Goal: Task Accomplishment & Management: Manage account settings

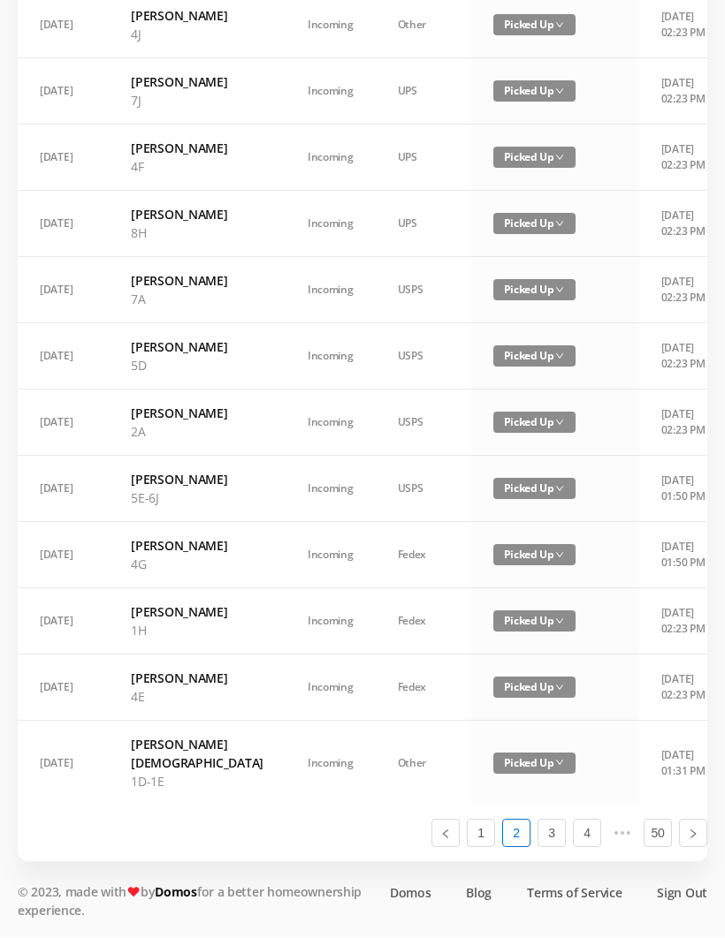
scroll to position [1001, 0]
click at [474, 847] on link "1" at bounding box center [480, 834] width 27 height 27
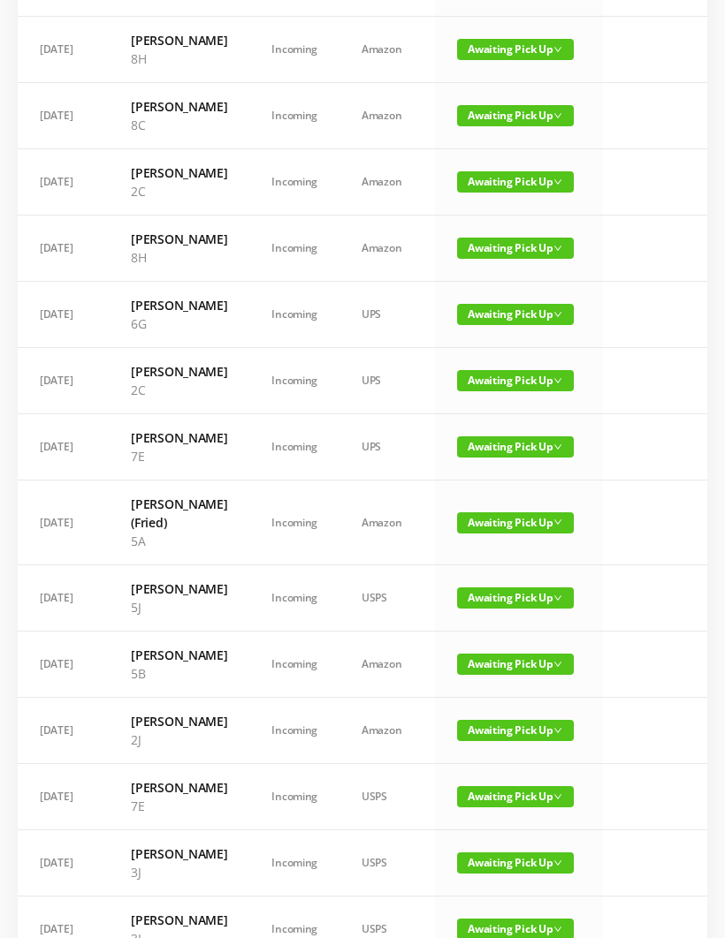
scroll to position [476, 0]
click at [486, 325] on span "Awaiting Pick Up" at bounding box center [515, 314] width 117 height 21
click at [490, 535] on link "Picked Up" at bounding box center [495, 534] width 115 height 28
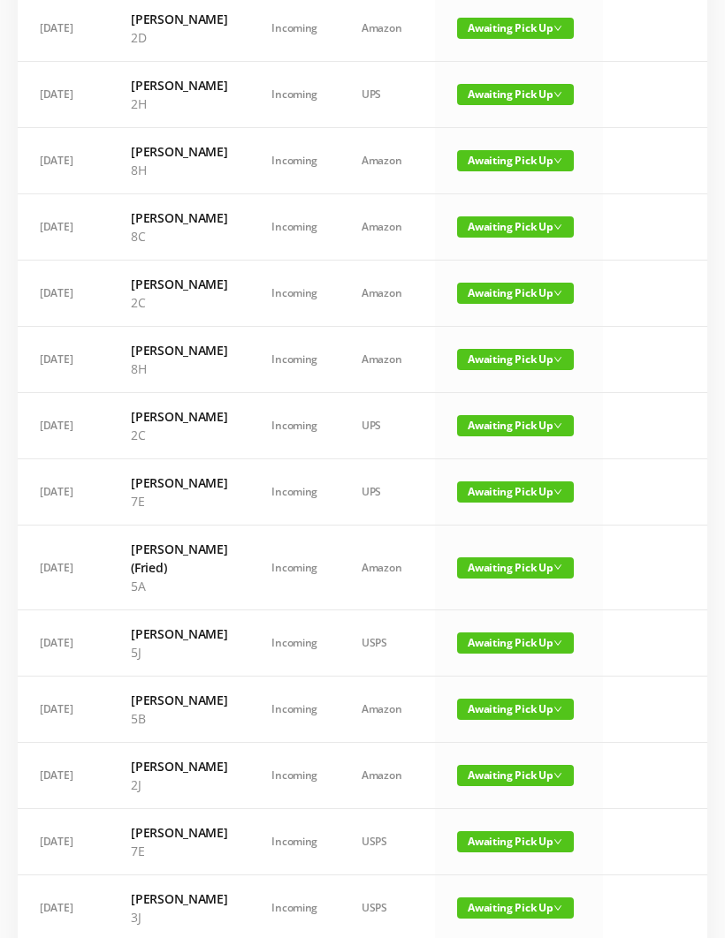
scroll to position [365, 0]
click at [492, 238] on span "Awaiting Pick Up" at bounding box center [515, 226] width 117 height 21
click at [488, 395] on link "Picked Up" at bounding box center [495, 391] width 115 height 28
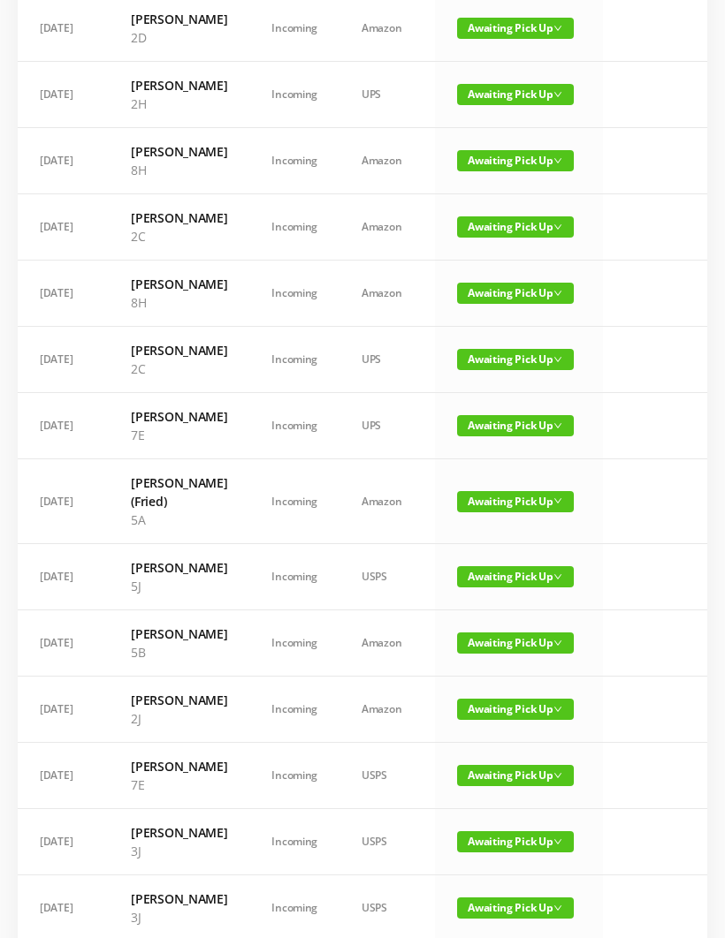
click at [484, 304] on span "Awaiting Pick Up" at bounding box center [515, 293] width 117 height 21
click at [482, 483] on link "Picked Up" at bounding box center [490, 476] width 115 height 28
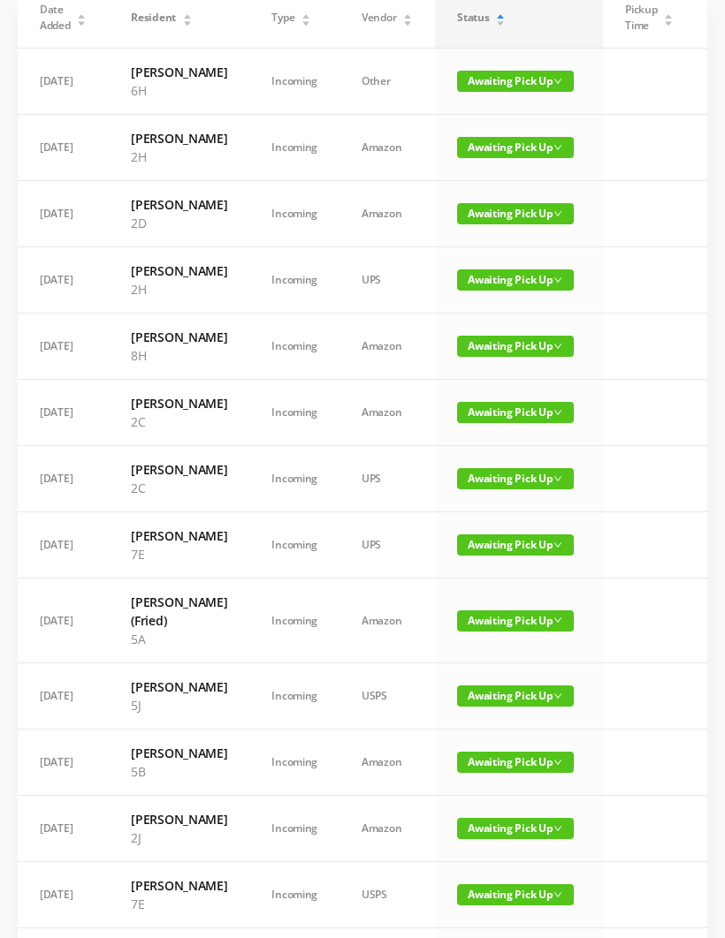
scroll to position [179, 0]
click at [481, 357] on span "Awaiting Pick Up" at bounding box center [515, 346] width 117 height 21
click at [482, 494] on link "Picked Up" at bounding box center [495, 492] width 115 height 28
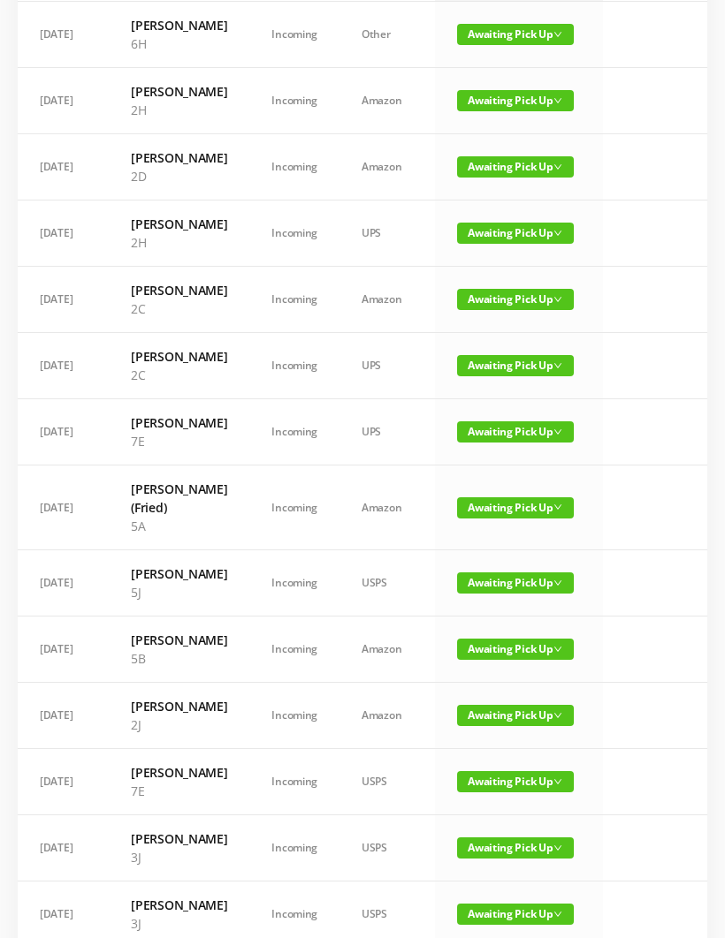
scroll to position [0, 0]
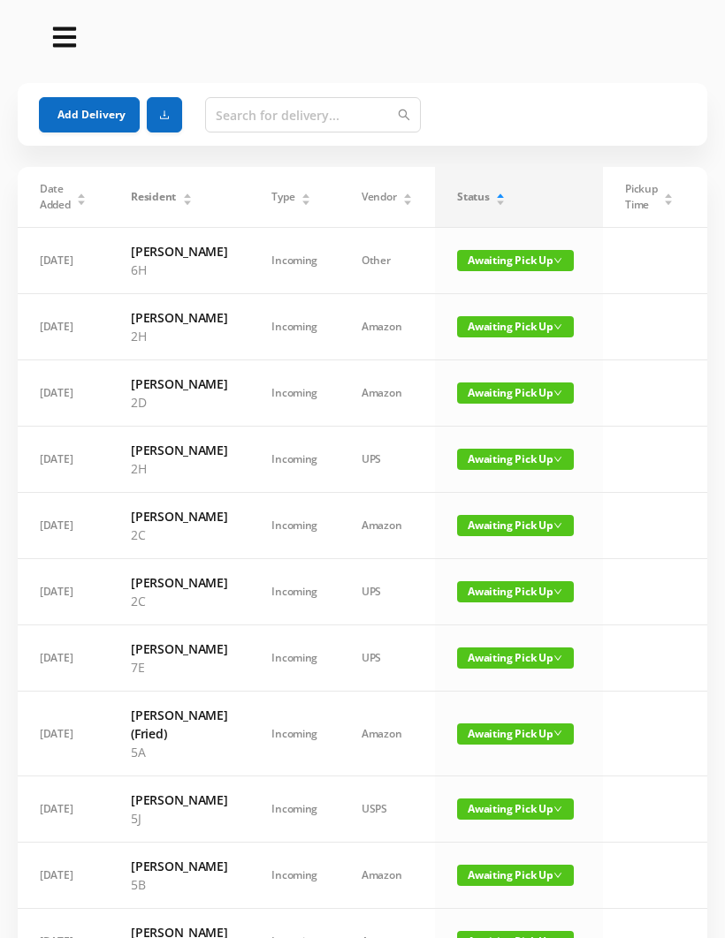
click at [503, 338] on span "Awaiting Pick Up" at bounding box center [515, 326] width 117 height 21
click at [482, 421] on link "Picked Up" at bounding box center [495, 417] width 115 height 28
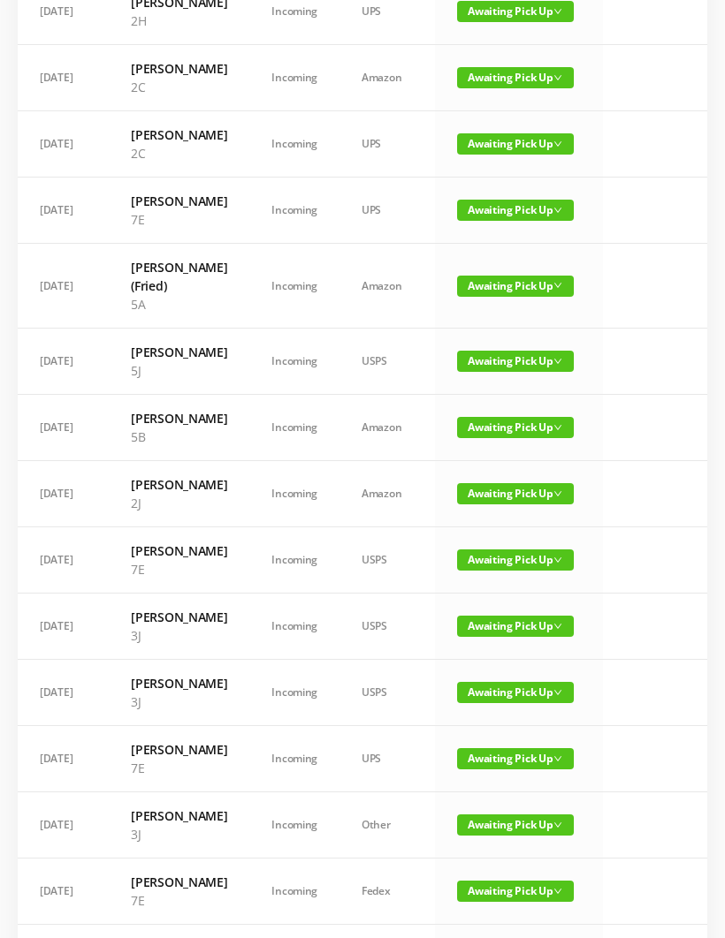
scroll to position [382, 0]
click at [483, 438] on span "Awaiting Pick Up" at bounding box center [515, 427] width 117 height 21
click at [484, 641] on link "Picked Up" at bounding box center [495, 639] width 115 height 28
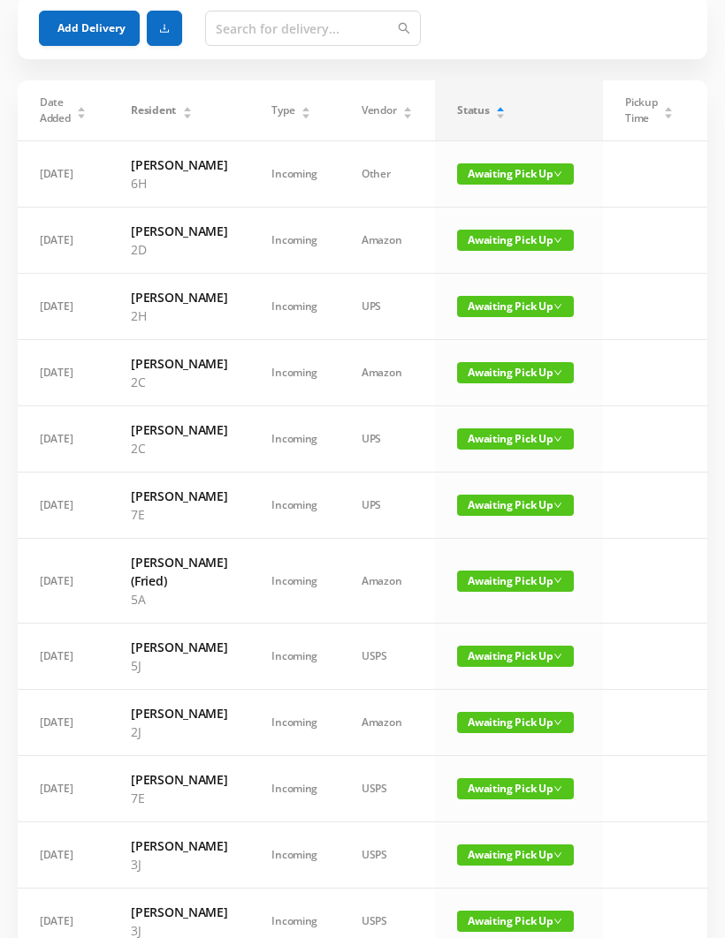
scroll to position [85, 0]
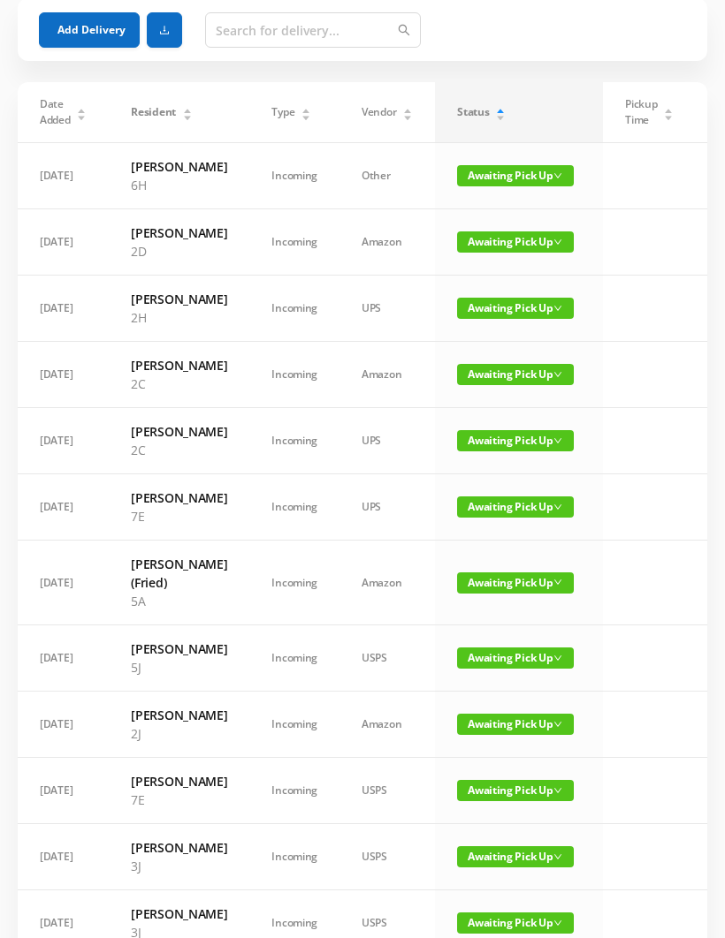
click at [482, 594] on span "Awaiting Pick Up" at bounding box center [515, 583] width 117 height 21
click at [489, 769] on link "Picked Up" at bounding box center [495, 766] width 115 height 28
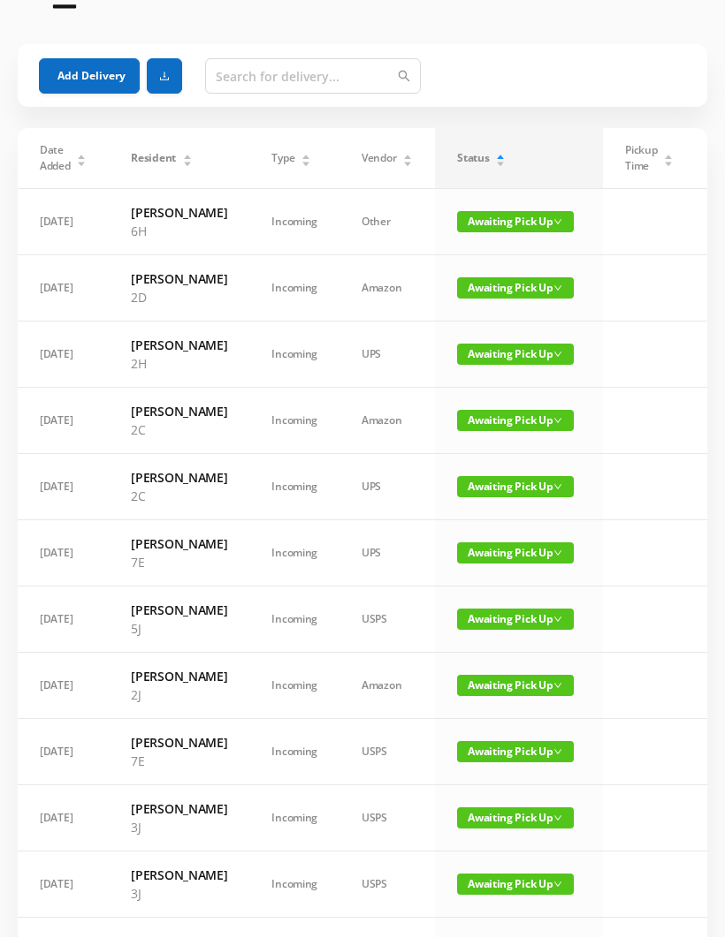
scroll to position [39, 0]
click at [488, 365] on span "Awaiting Pick Up" at bounding box center [515, 354] width 117 height 21
click at [492, 459] on link "Picked Up" at bounding box center [495, 463] width 115 height 28
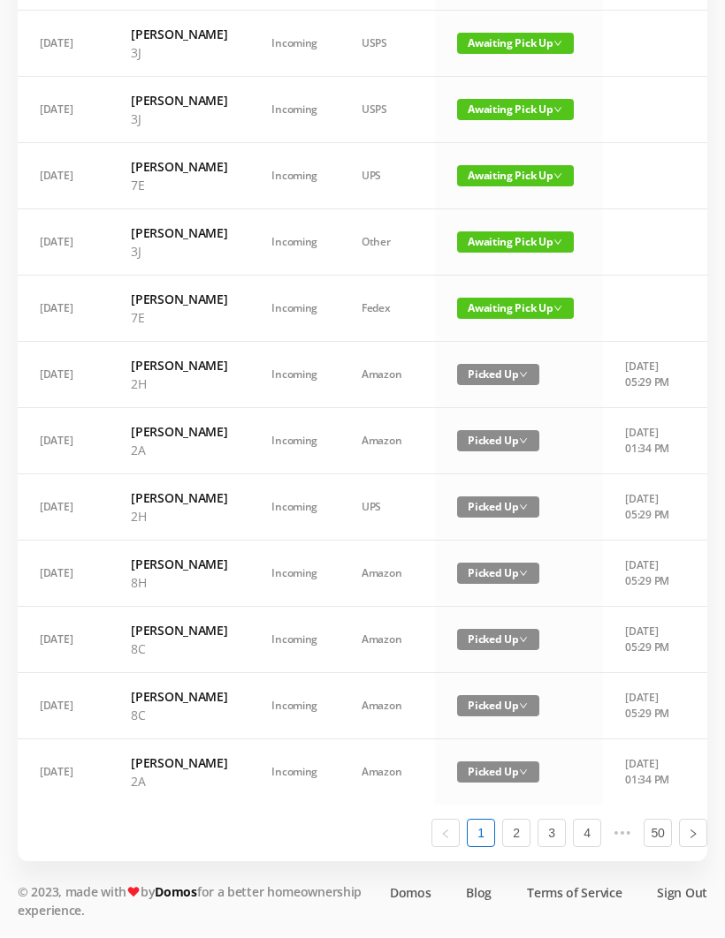
scroll to position [1057, 0]
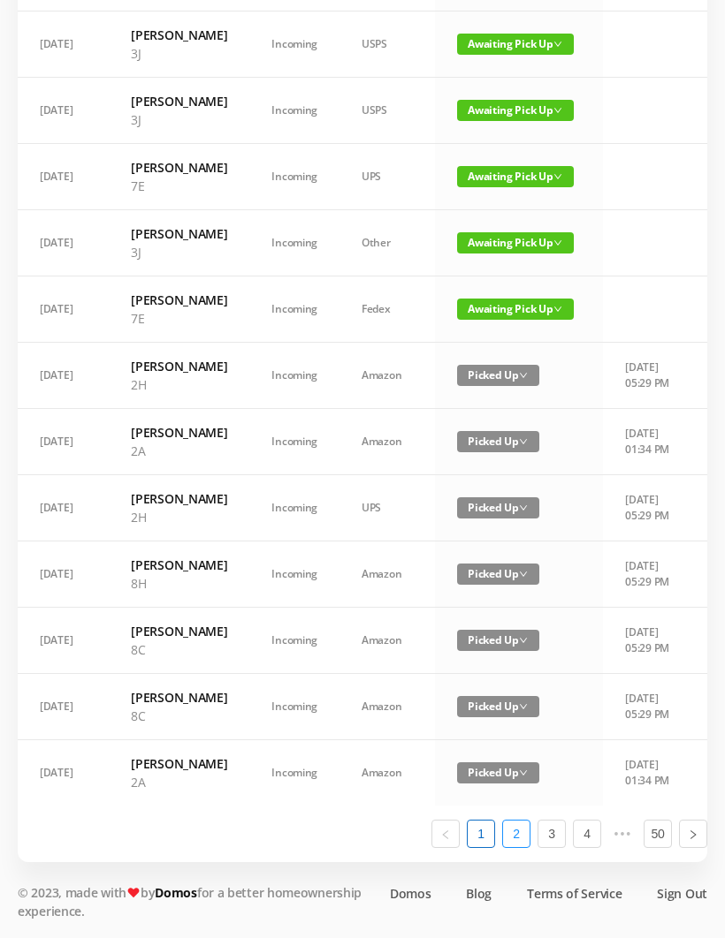
click at [523, 847] on link "2" at bounding box center [516, 834] width 27 height 27
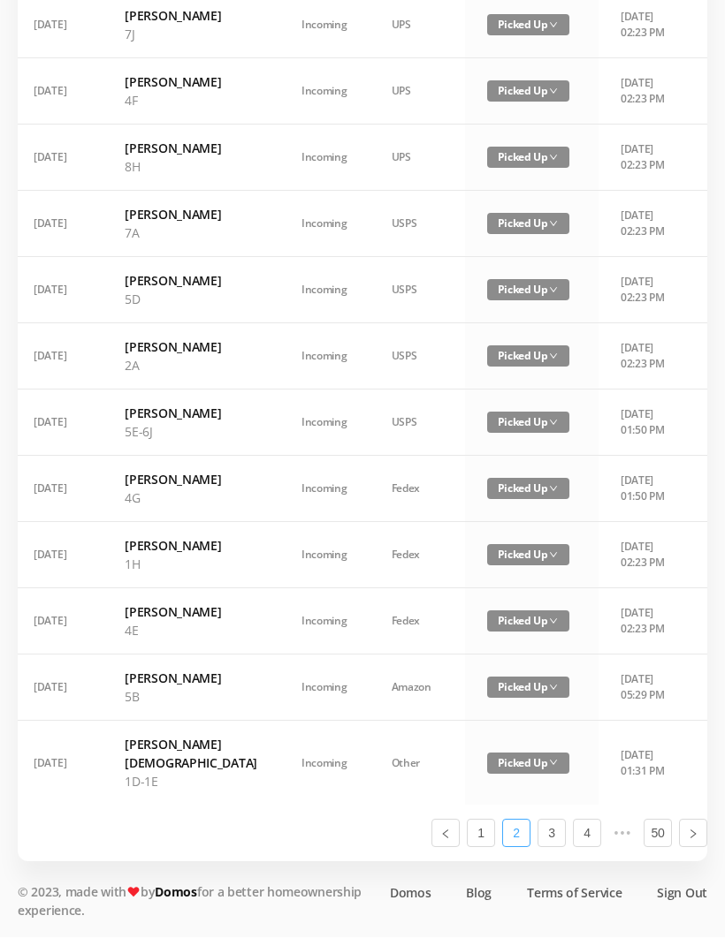
scroll to position [1001, 0]
click at [475, 847] on link "1" at bounding box center [480, 834] width 27 height 27
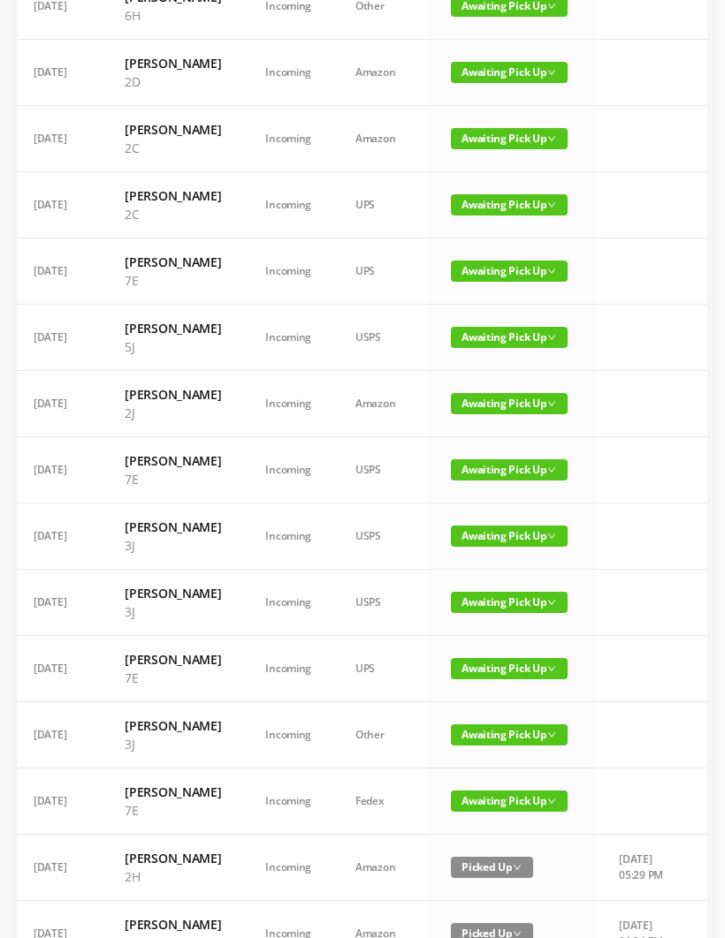
scroll to position [254, 0]
click at [480, 348] on span "Awaiting Pick Up" at bounding box center [509, 337] width 117 height 21
click at [480, 502] on link "Picked Up" at bounding box center [489, 502] width 115 height 28
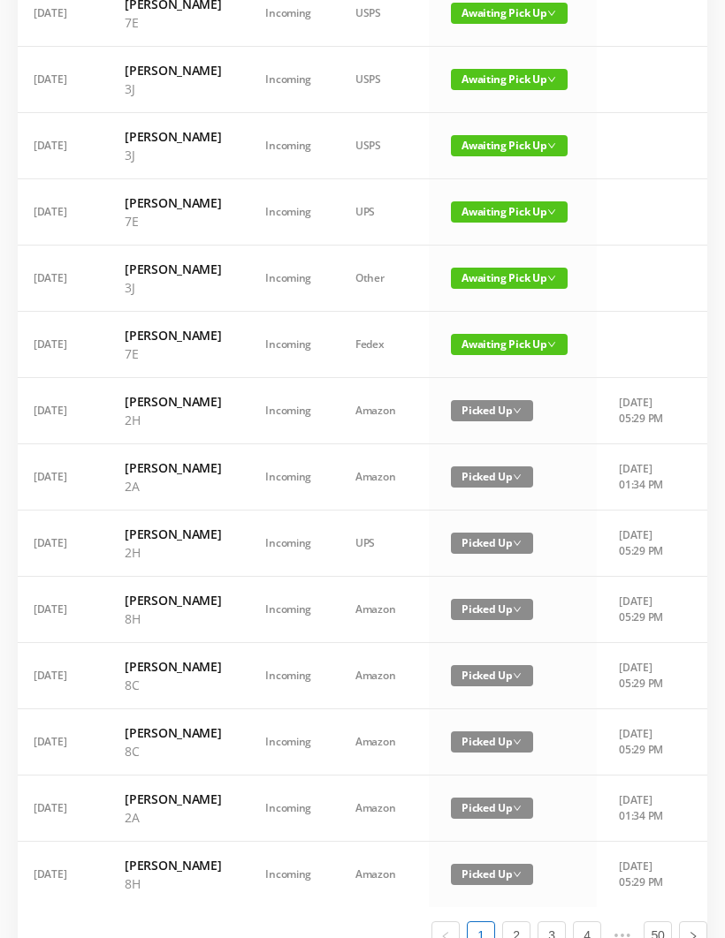
scroll to position [647, 0]
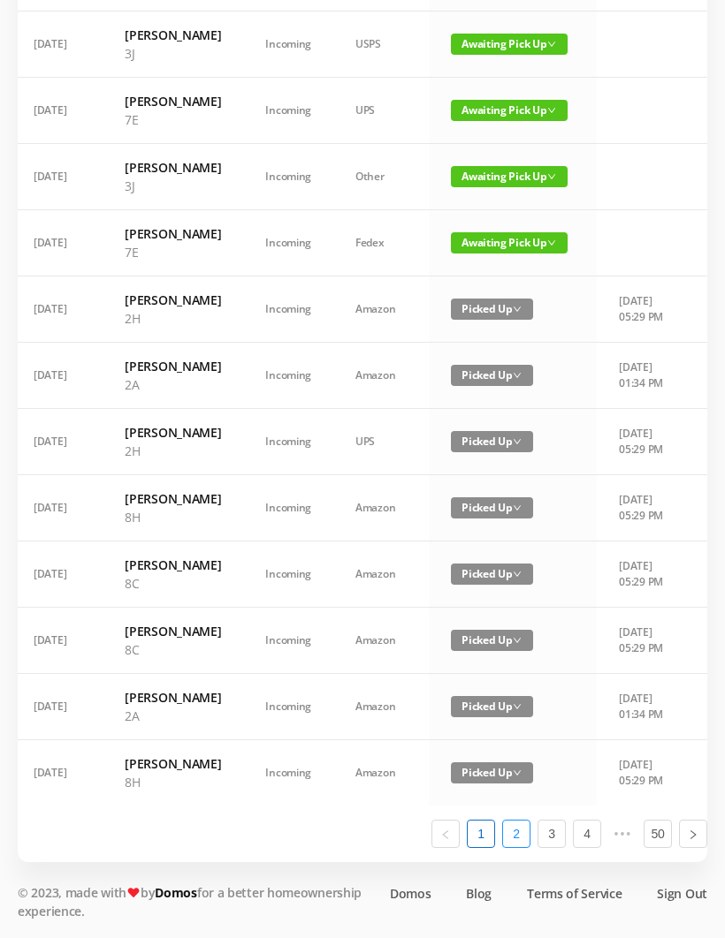
click at [520, 847] on link "2" at bounding box center [516, 834] width 27 height 27
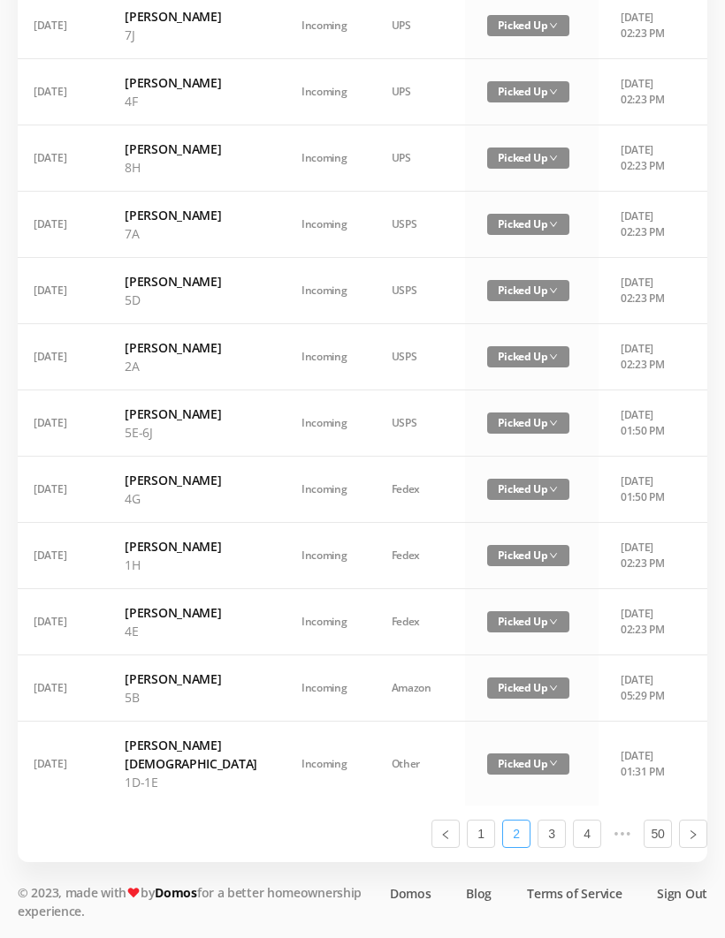
scroll to position [1001, 0]
click at [560, 847] on link "3" at bounding box center [551, 834] width 27 height 27
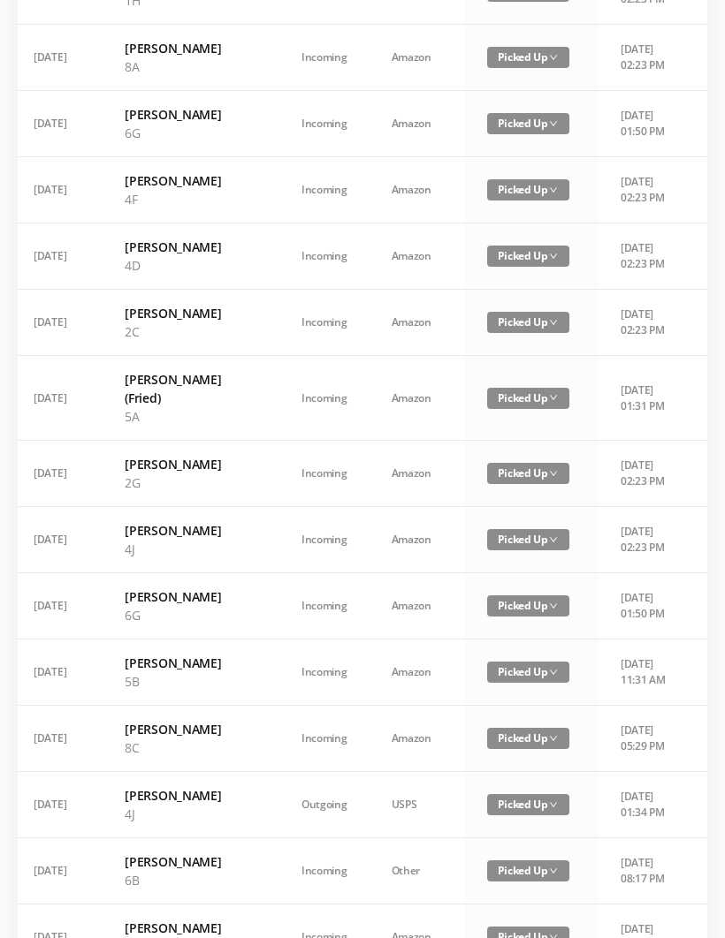
scroll to position [0, 0]
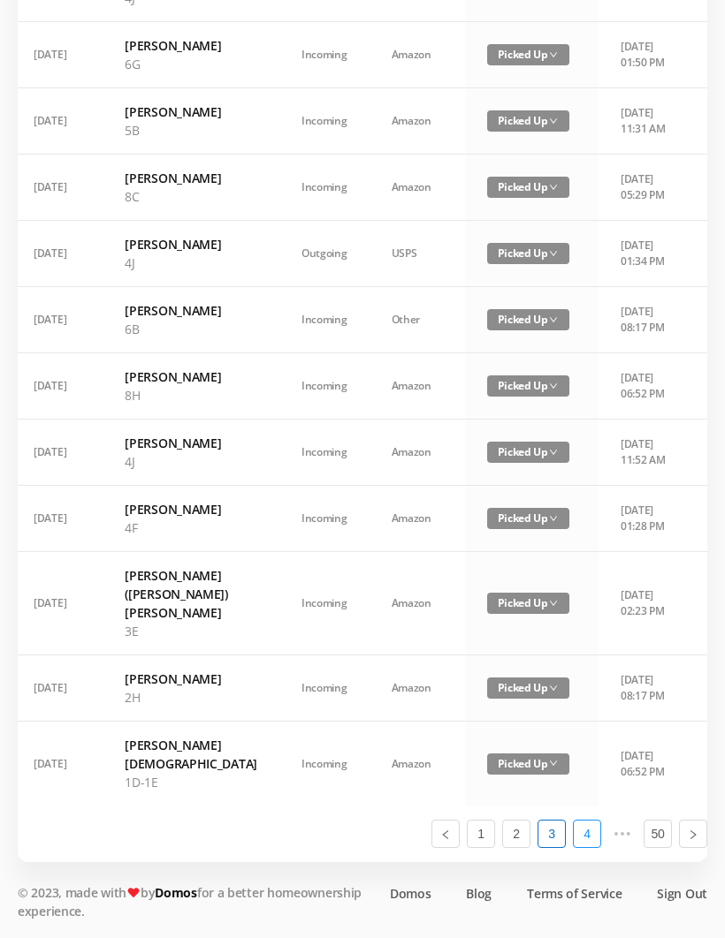
click at [592, 847] on link "4" at bounding box center [586, 834] width 27 height 27
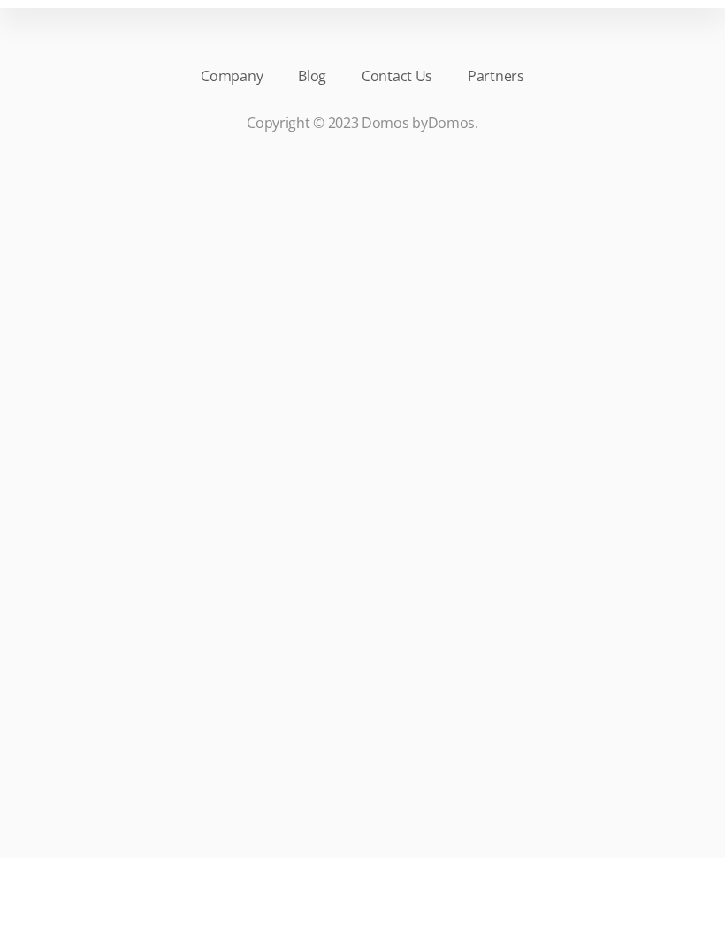
scroll to position [38, 0]
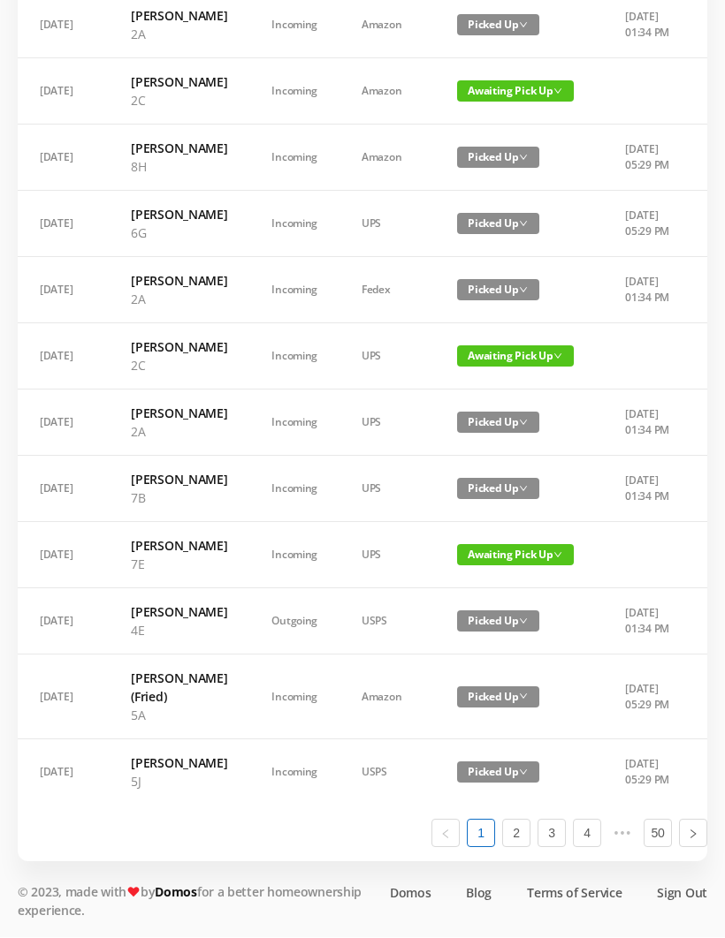
scroll to position [1075, 0]
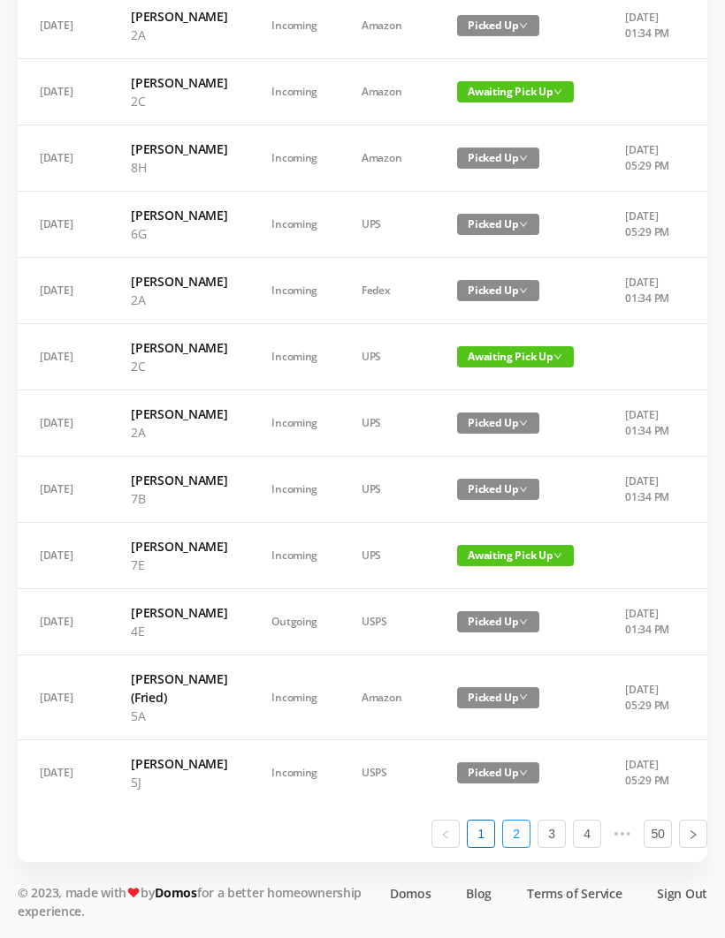
click at [524, 847] on link "2" at bounding box center [516, 834] width 27 height 27
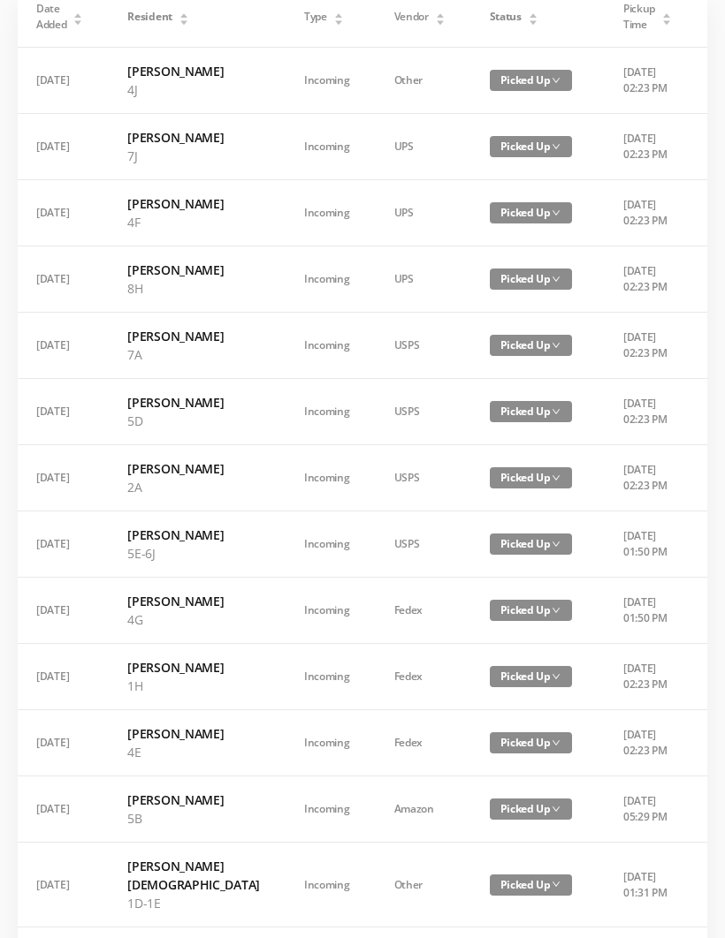
scroll to position [0, 0]
